Goal: Information Seeking & Learning: Learn about a topic

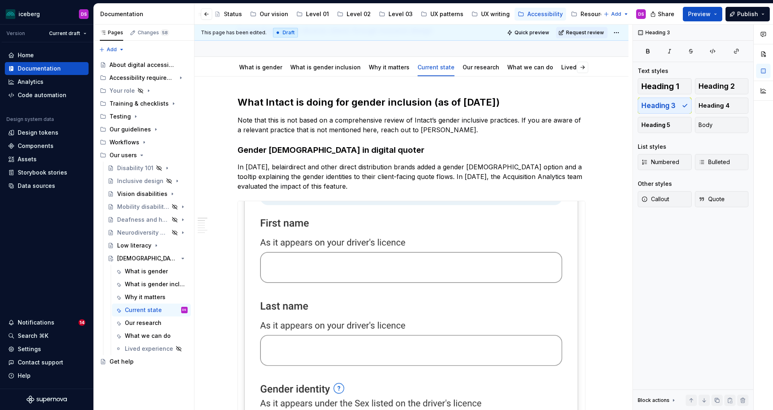
scroll to position [0, 30]
type textarea "*"
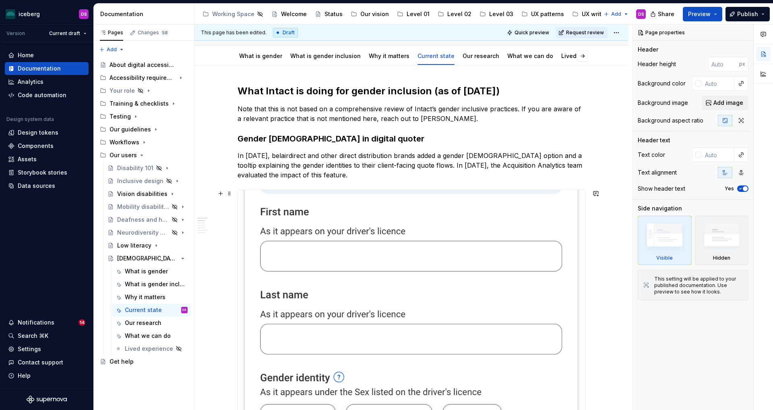
scroll to position [77, 0]
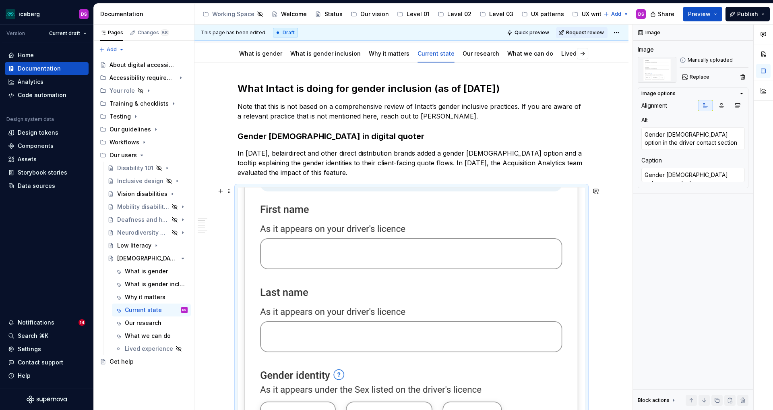
click at [501, 213] on img at bounding box center [411, 323] width 347 height 273
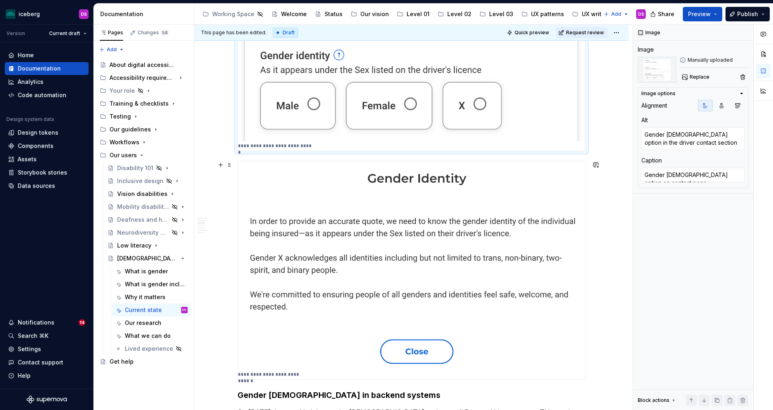
scroll to position [401, 0]
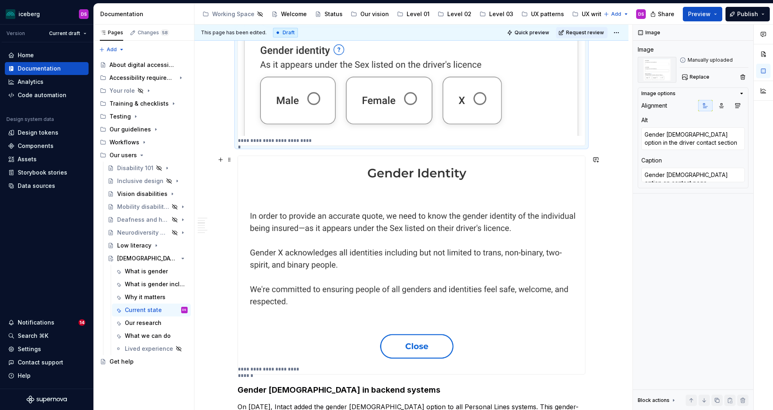
type textarea "*"
type textarea "A tooltip message on gender identity information needed for insurance quotes; G…"
type textarea "Gender identity tooltip message"
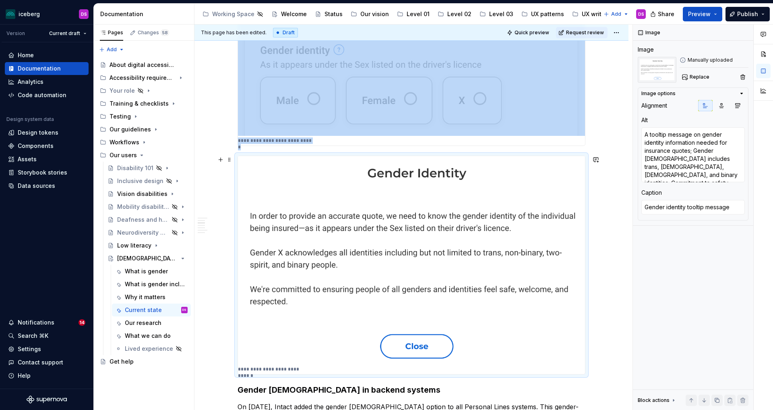
click at [496, 223] on img at bounding box center [411, 260] width 347 height 208
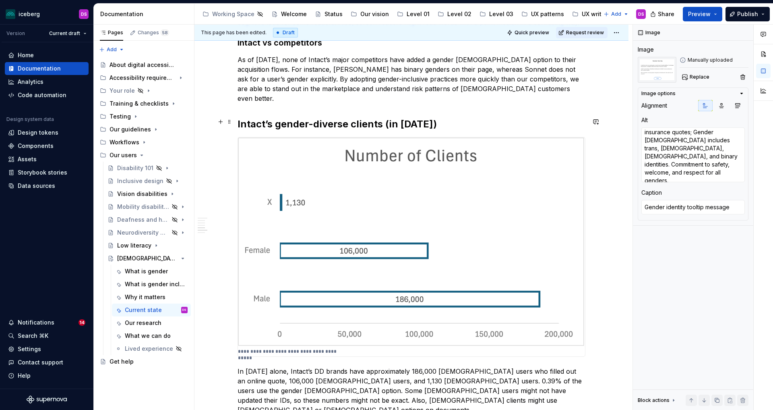
scroll to position [939, 0]
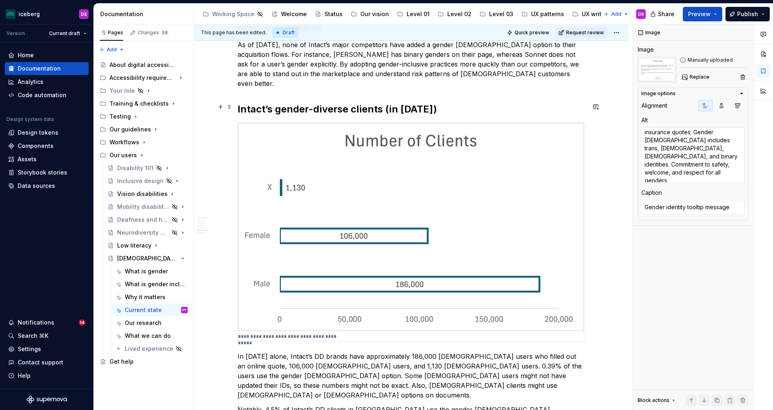
type textarea "*"
type textarea "decorative"
type textarea "Number of clients by gender from [DATE]"
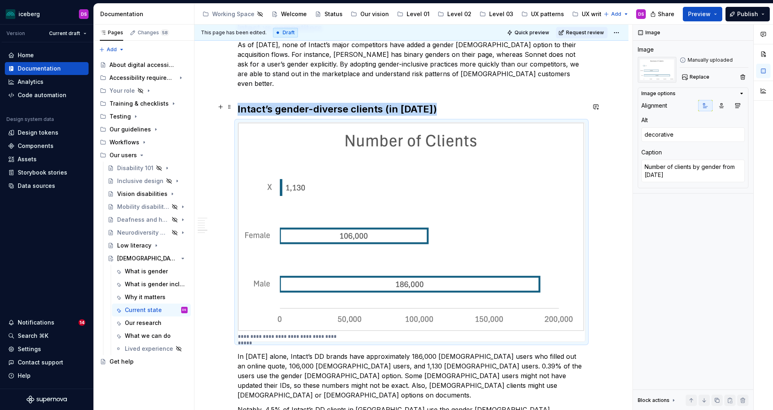
click at [541, 171] on img at bounding box center [411, 226] width 347 height 209
type textarea "*"
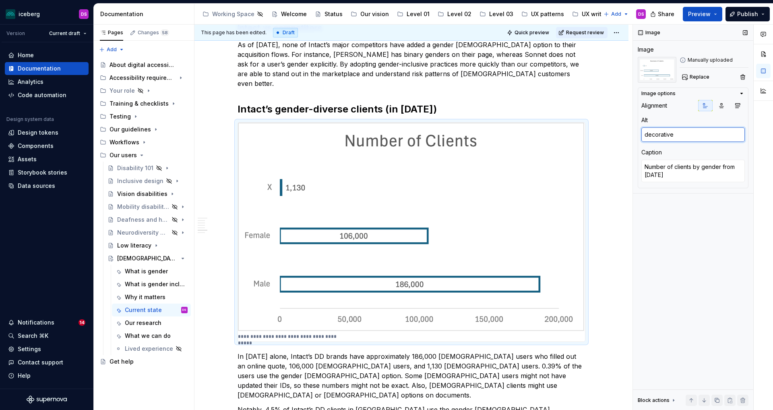
click at [647, 135] on textarea "decorative" at bounding box center [692, 134] width 103 height 14
type textarea "ecorative"
type textarea "*"
type textarea "Decorative"
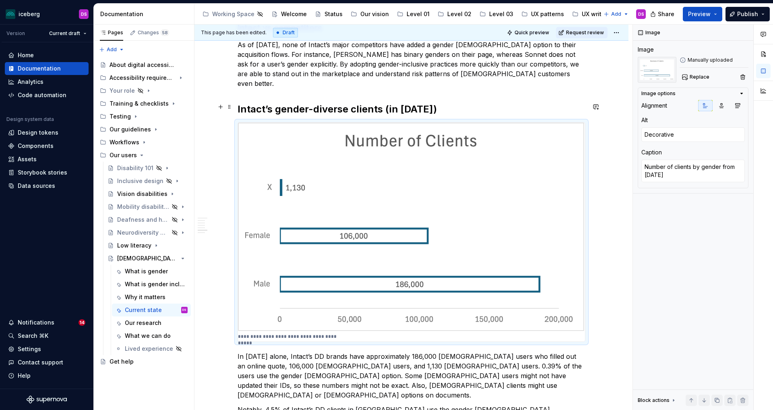
type textarea "*"
click at [608, 105] on div "**********" at bounding box center [411, 23] width 434 height 1645
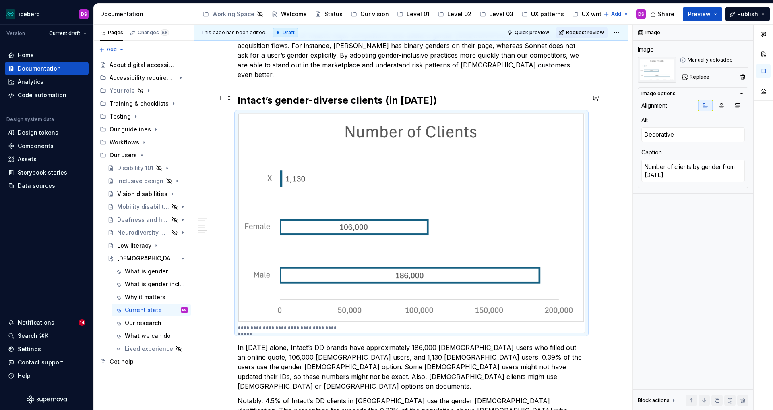
scroll to position [947, 0]
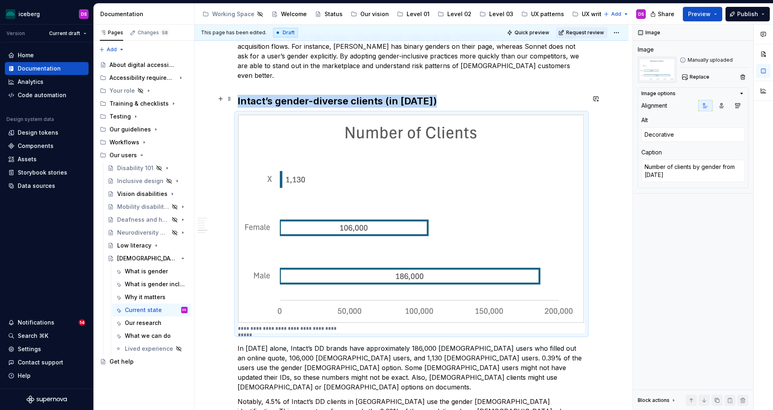
click at [541, 139] on img at bounding box center [411, 218] width 347 height 209
click at [600, 100] on button "button" at bounding box center [595, 98] width 11 height 11
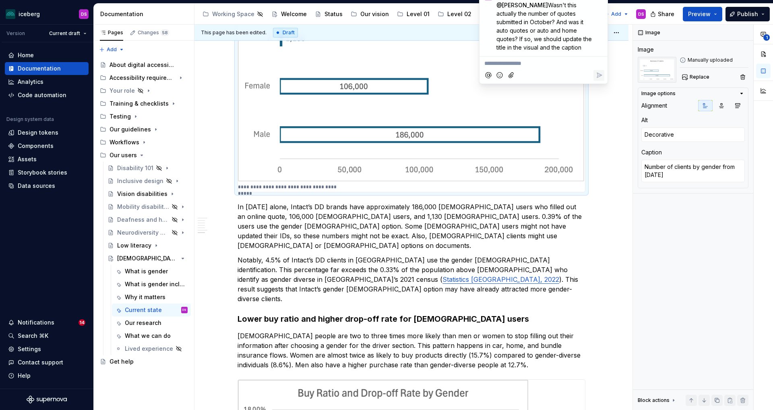
scroll to position [1090, 0]
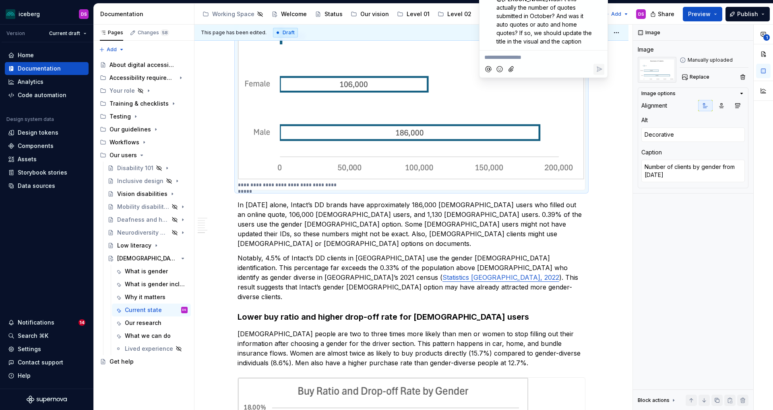
click at [535, 209] on p "In [DATE] alone, Intact’s DD brands have approximately 186,000 [DEMOGRAPHIC_DAT…" at bounding box center [412, 224] width 348 height 48
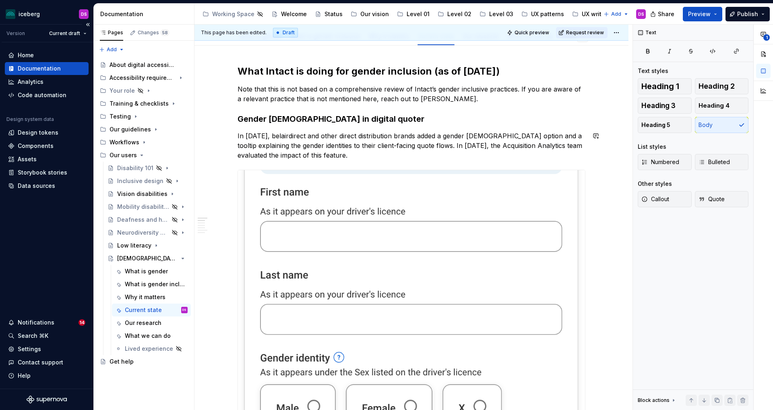
scroll to position [0, 0]
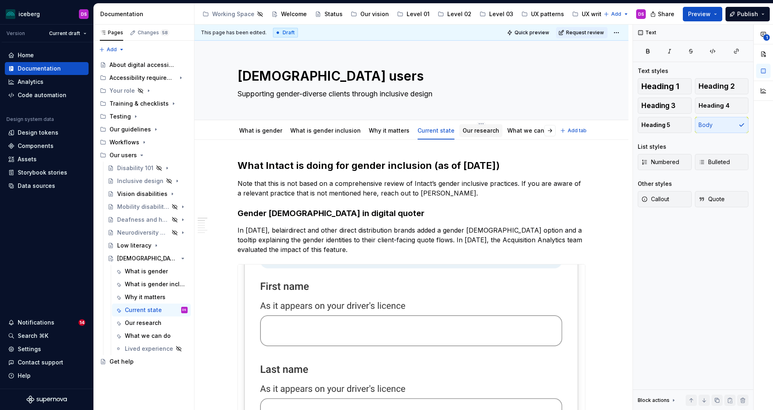
click at [471, 129] on link "Our research" at bounding box center [481, 130] width 37 height 7
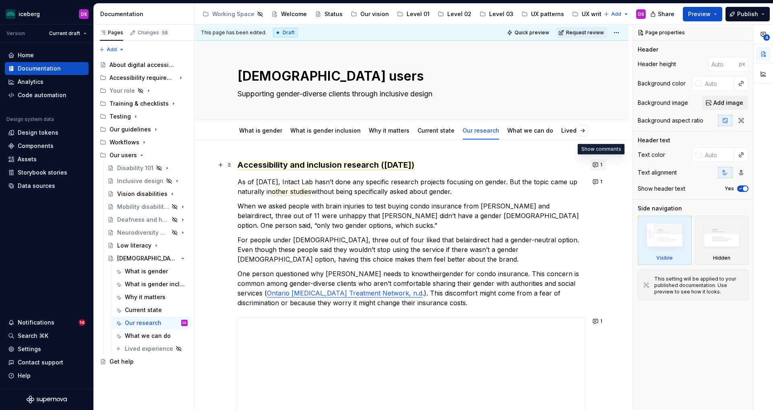
click at [597, 166] on button "1" at bounding box center [598, 164] width 16 height 11
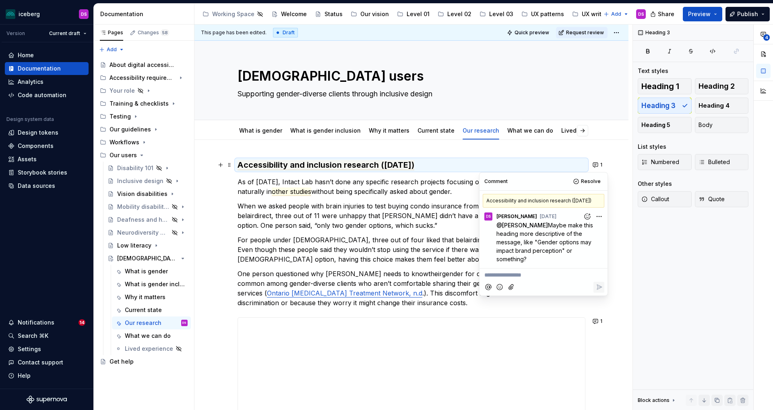
click at [416, 208] on p "When we asked people with brain injuries to test buying condo insurance from [P…" at bounding box center [412, 215] width 348 height 29
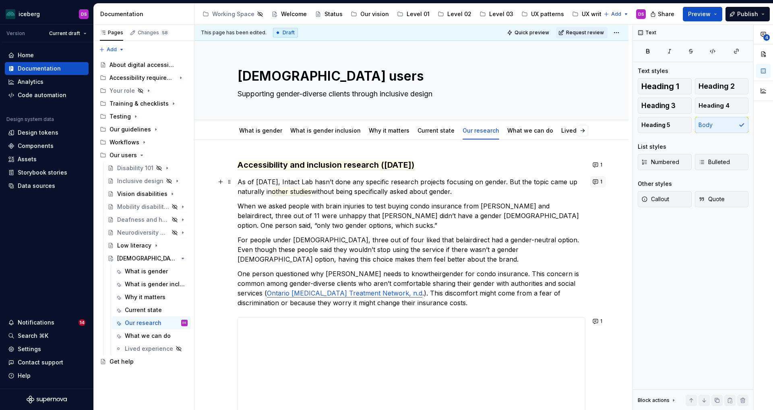
click at [599, 182] on button "1" at bounding box center [598, 181] width 16 height 11
click at [385, 229] on p "When we asked people with brain injuries to test buying condo insurance from [P…" at bounding box center [412, 215] width 348 height 29
click at [600, 321] on button "1" at bounding box center [598, 320] width 16 height 11
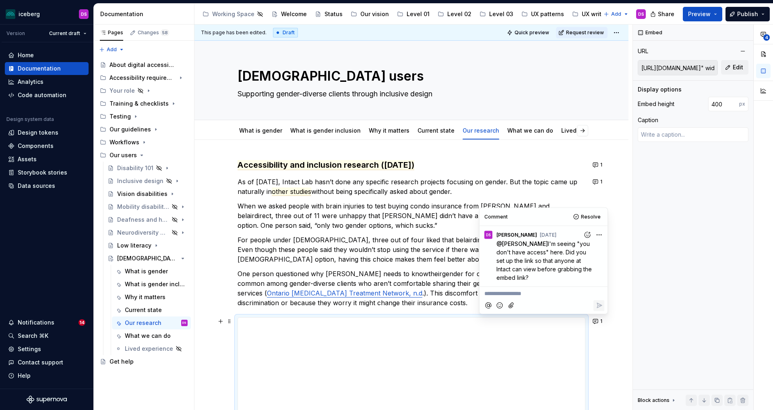
click at [434, 292] on p "One person questioned why belair needs to know their gender for condo insurance…" at bounding box center [412, 288] width 348 height 39
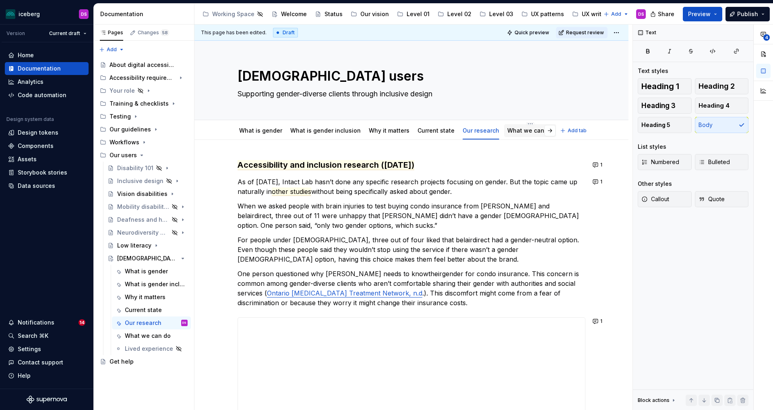
click at [522, 134] on div "What we can do" at bounding box center [530, 130] width 46 height 8
click at [517, 128] on link "What we can do" at bounding box center [530, 130] width 46 height 7
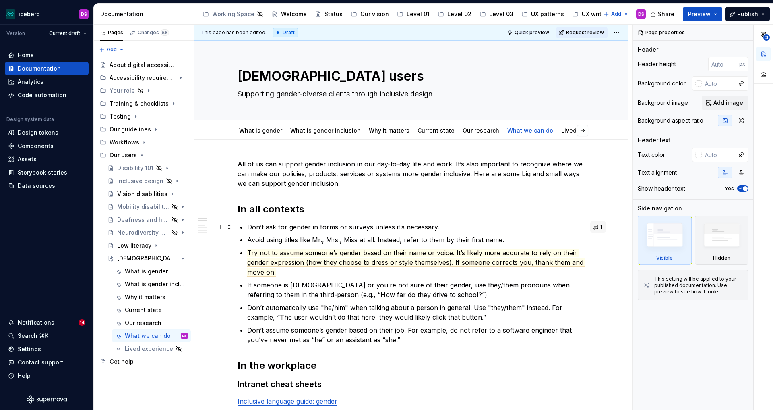
click at [599, 227] on button "1" at bounding box center [598, 226] width 16 height 11
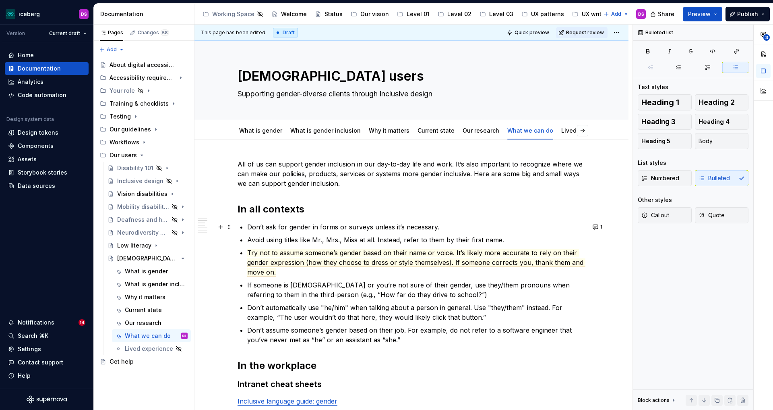
click at [417, 321] on p "Don’t automatically use "he/him" when talking about a person in general. Use "t…" at bounding box center [416, 311] width 338 height 19
click at [477, 135] on div "Our research" at bounding box center [481, 131] width 37 height 10
click at [469, 129] on link "Our research" at bounding box center [481, 130] width 37 height 7
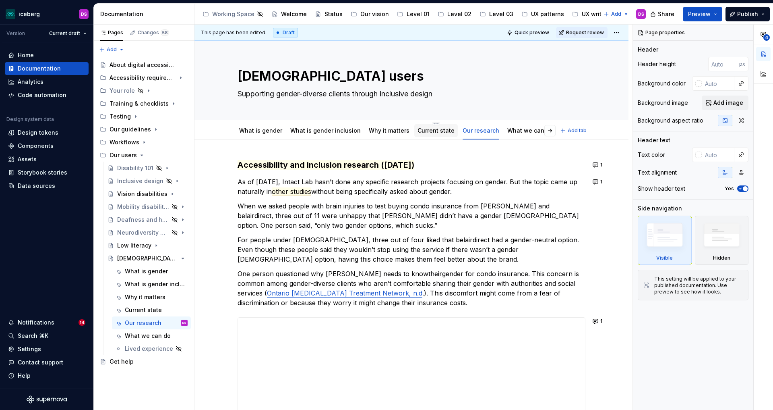
click at [431, 134] on link "Current state" at bounding box center [436, 130] width 37 height 7
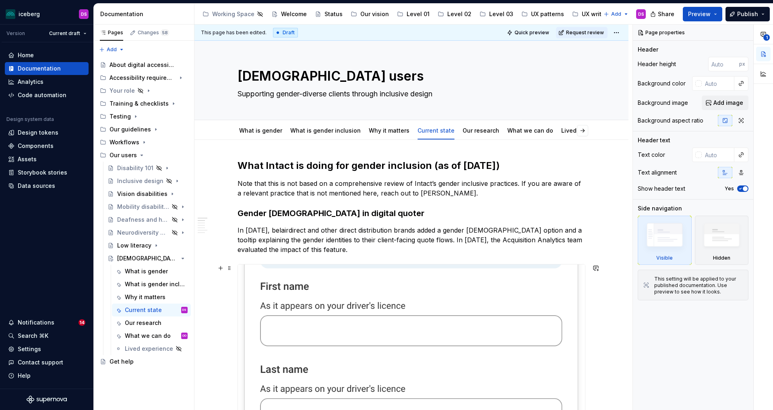
type textarea "*"
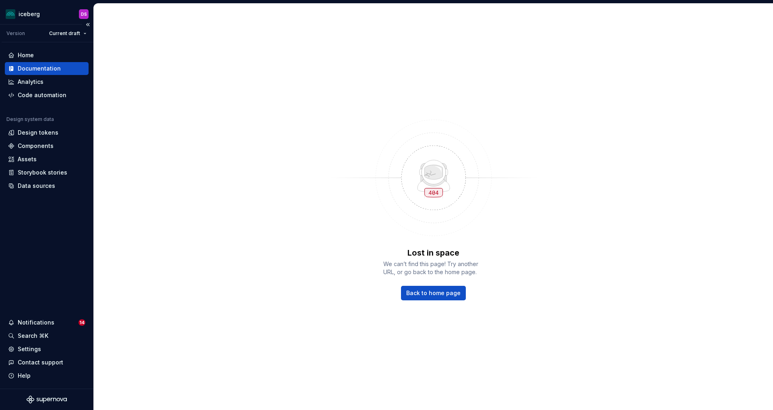
click at [56, 71] on div "Documentation" at bounding box center [39, 68] width 43 height 8
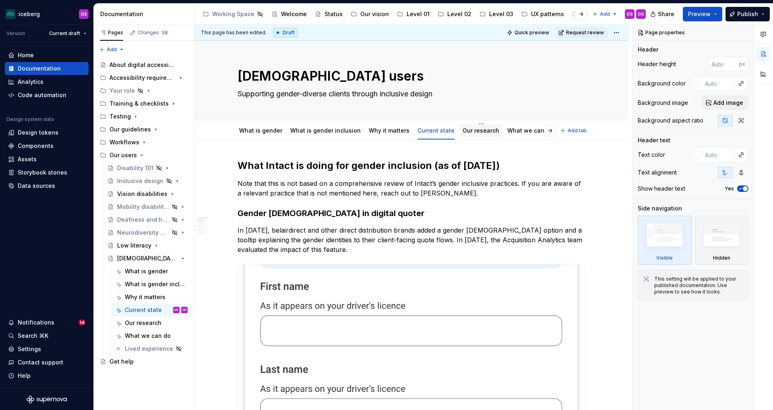
click at [465, 131] on link "Our research" at bounding box center [481, 130] width 37 height 7
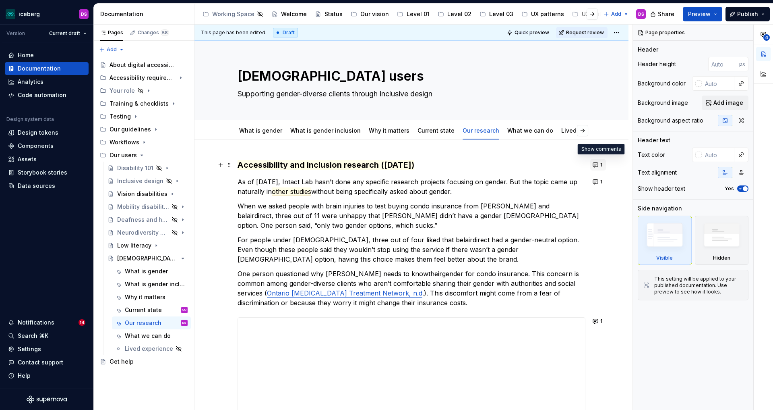
click at [600, 163] on button "1" at bounding box center [598, 164] width 16 height 11
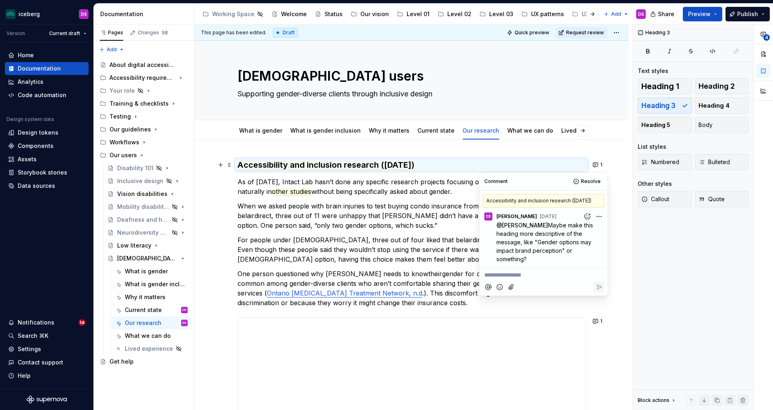
click at [441, 211] on p "When we asked people with brain injuries to test buying condo insurance from [P…" at bounding box center [412, 215] width 348 height 29
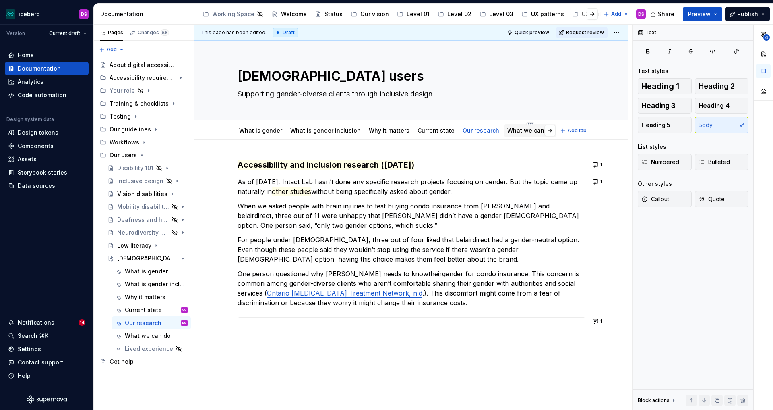
click at [527, 131] on link "What we can do" at bounding box center [530, 130] width 46 height 7
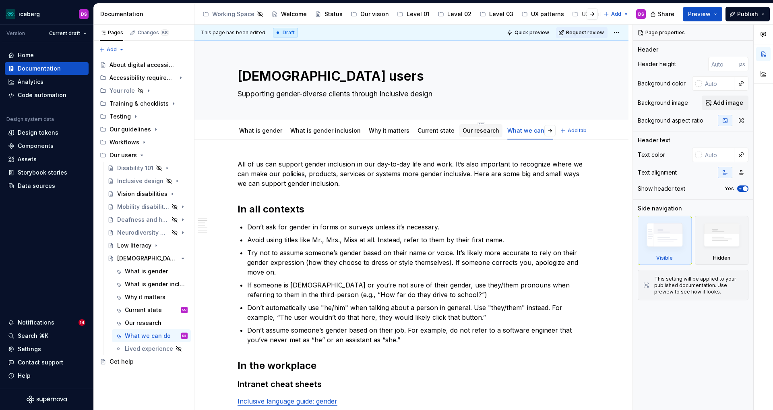
click at [478, 131] on link "Our research" at bounding box center [481, 130] width 37 height 7
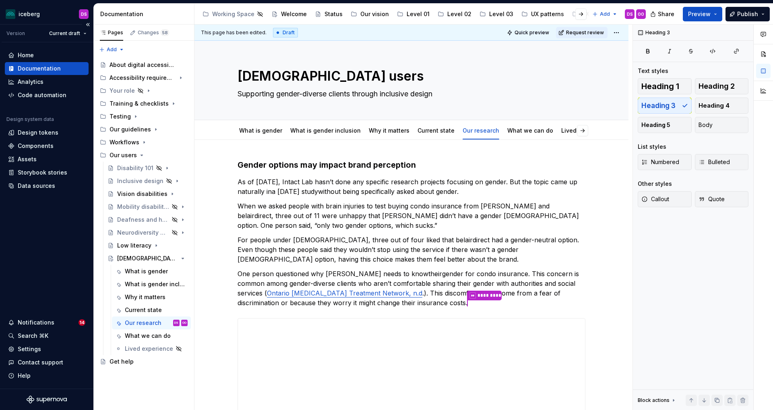
type textarea "*"
